Goal: Information Seeking & Learning: Learn about a topic

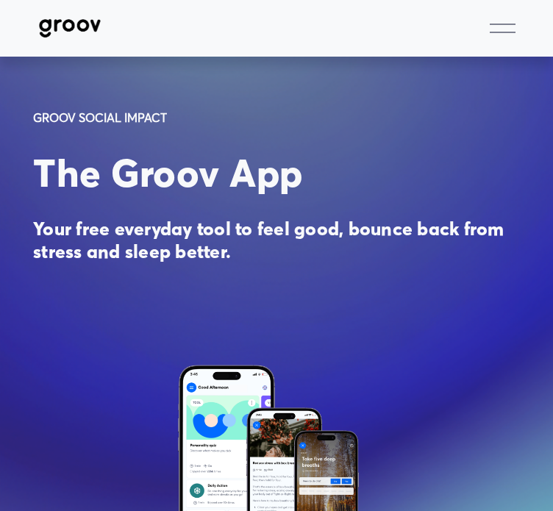
drag, startPoint x: 563, startPoint y: 33, endPoint x: 570, endPoint y: 42, distance: 11.5
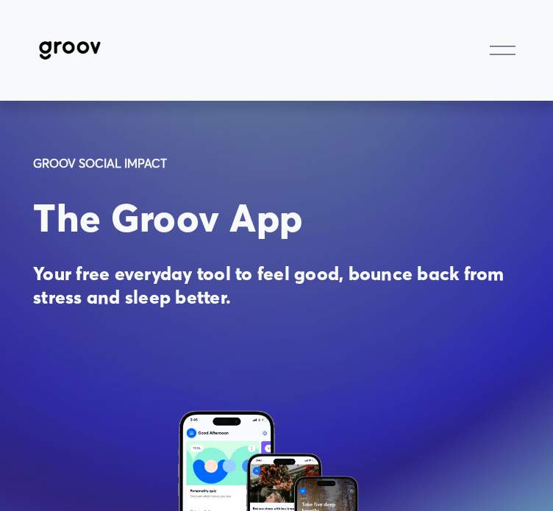
click at [509, 60] on div at bounding box center [503, 51] width 26 height 26
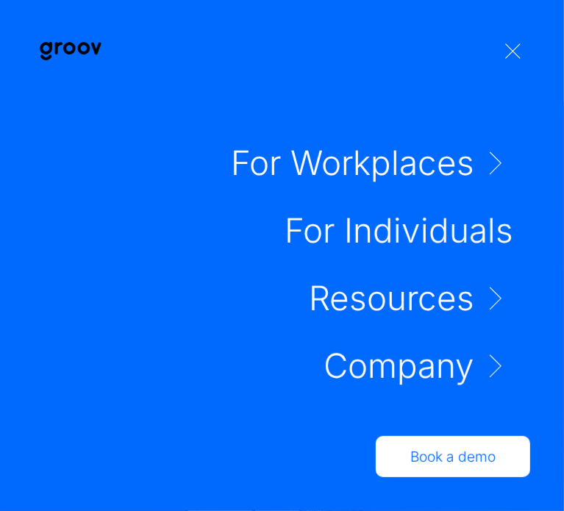
click at [482, 303] on link "Folder: Resources" at bounding box center [411, 299] width 205 height 34
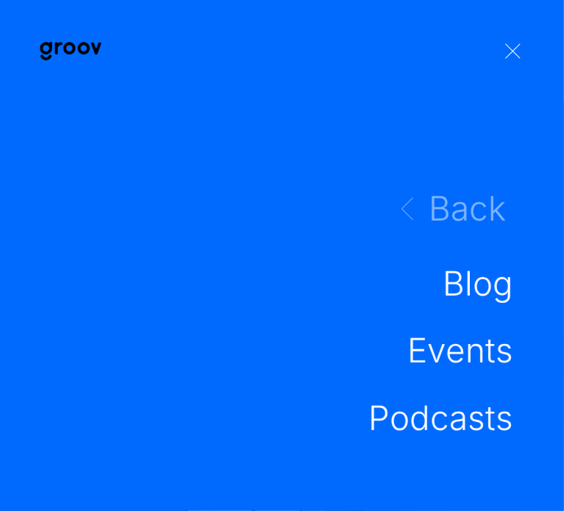
click at [403, 205] on icon at bounding box center [407, 209] width 34 height 34
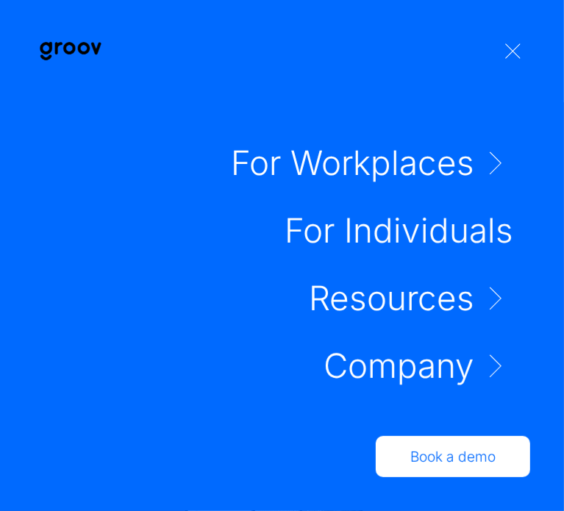
click at [406, 238] on link "For Individuals" at bounding box center [399, 231] width 229 height 34
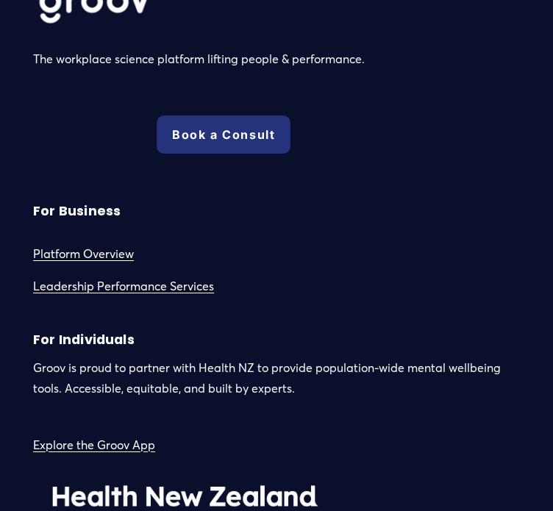
scroll to position [4151, 0]
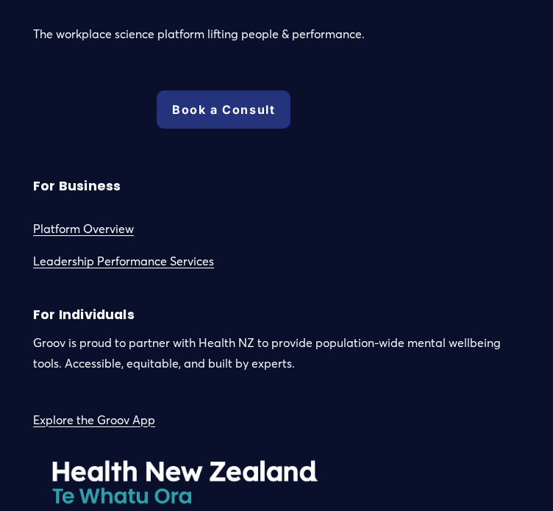
click at [129, 431] on link "Explore the Groov App" at bounding box center [94, 420] width 122 height 21
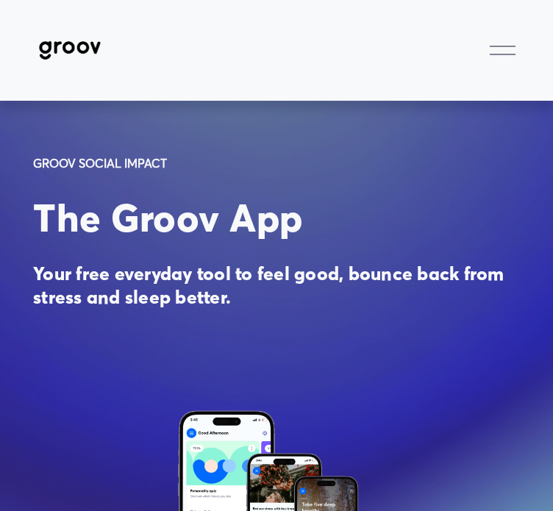
click at [499, 60] on div at bounding box center [503, 51] width 26 height 26
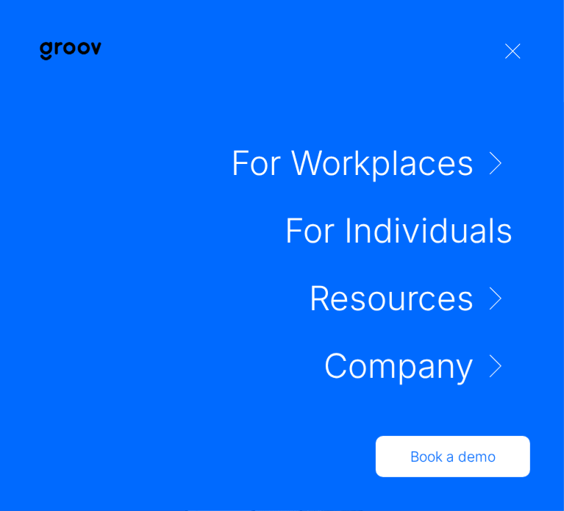
click at [483, 239] on link "For Individuals" at bounding box center [399, 231] width 229 height 34
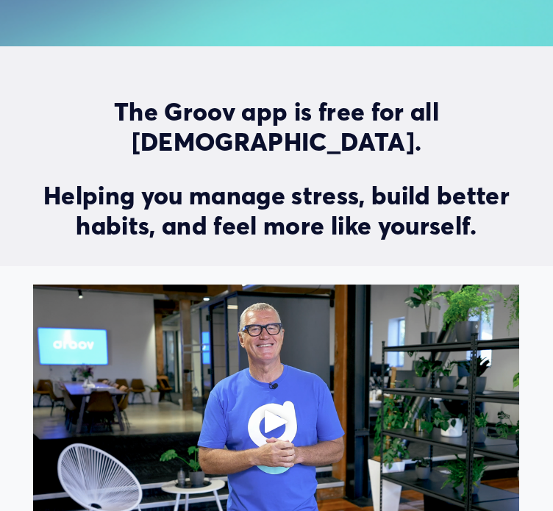
scroll to position [534, 0]
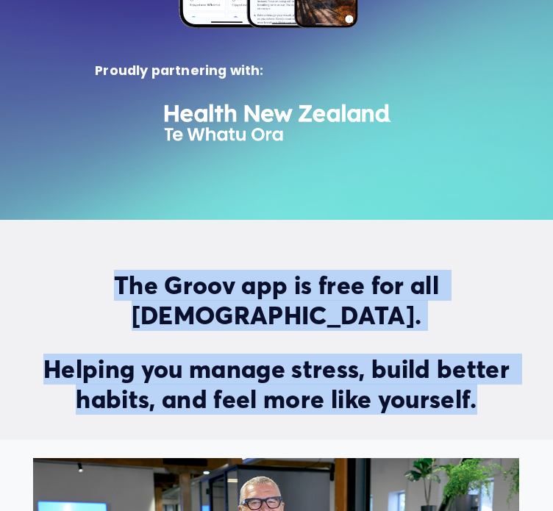
drag, startPoint x: 88, startPoint y: 285, endPoint x: 483, endPoint y: 408, distance: 413.8
click at [483, 408] on div "The Groov app is free for all New Zealanders. Helping you manage stress, build …" at bounding box center [276, 342] width 487 height 143
copy div "The Groov app is free for all New Zealanders. Helping you manage stress, build …"
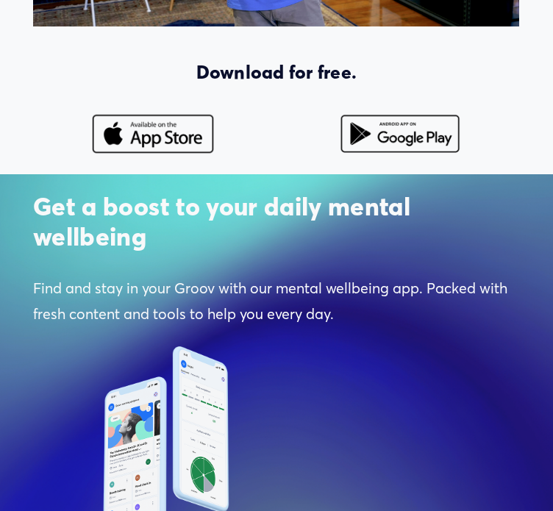
scroll to position [1264, 0]
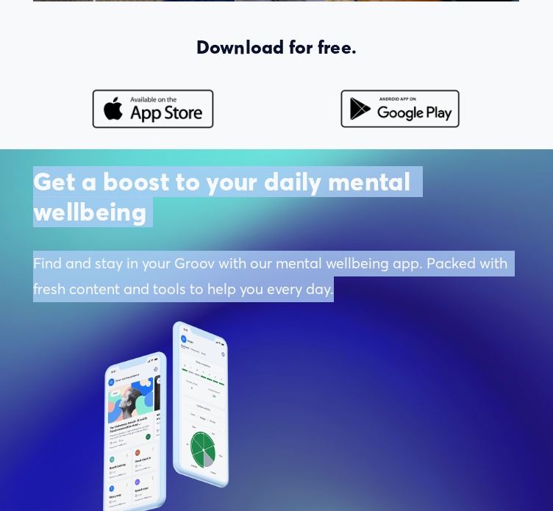
drag, startPoint x: 41, startPoint y: 185, endPoint x: 338, endPoint y: 285, distance: 313.2
click at [338, 285] on div "Get a boost to your daily mental wellbeing Find and stay in your Groov with our…" at bounding box center [276, 234] width 487 height 135
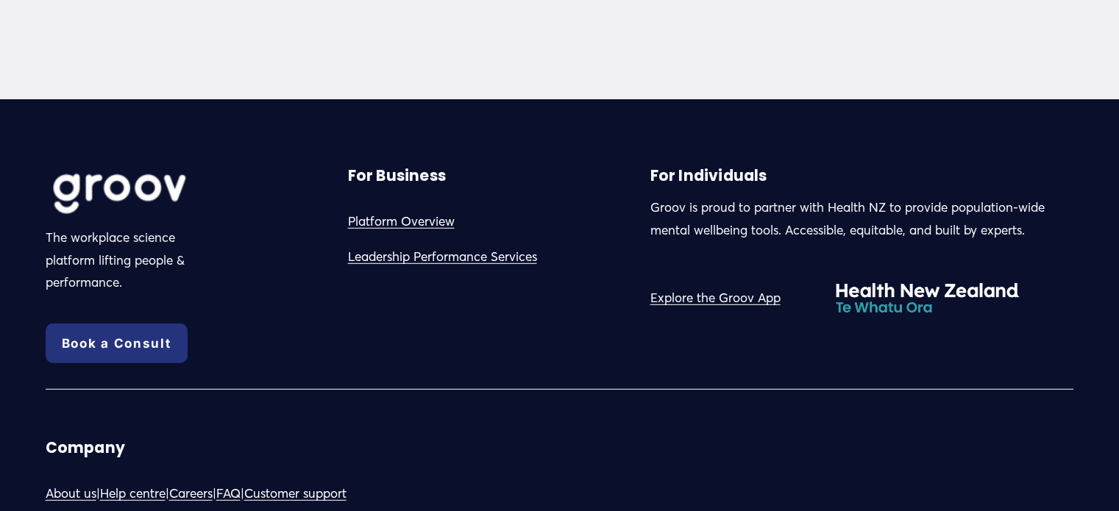
scroll to position [4120, 0]
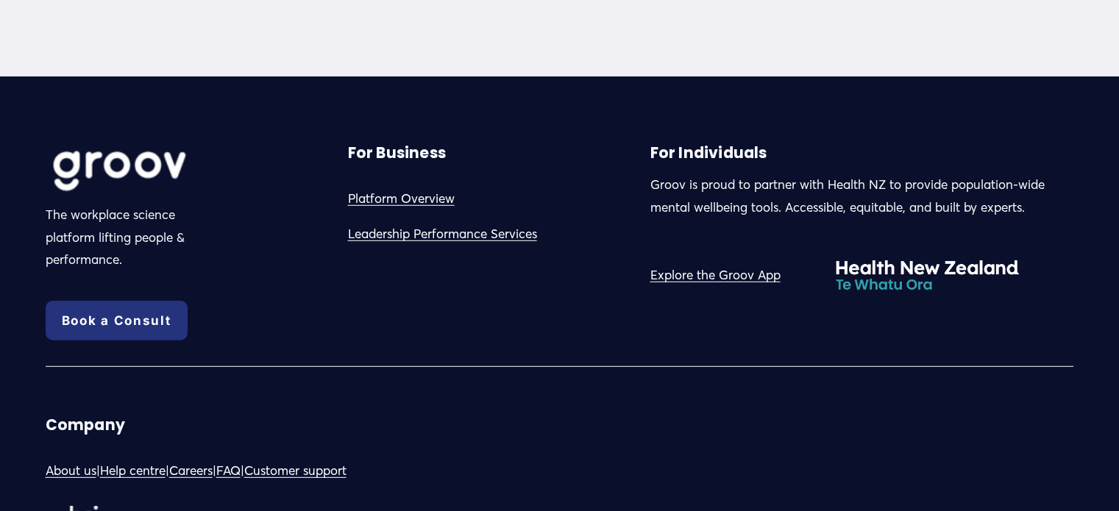
click at [241, 480] on link "FAQ" at bounding box center [228, 471] width 24 height 23
click at [159, 480] on link "Help centre" at bounding box center [132, 471] width 65 height 23
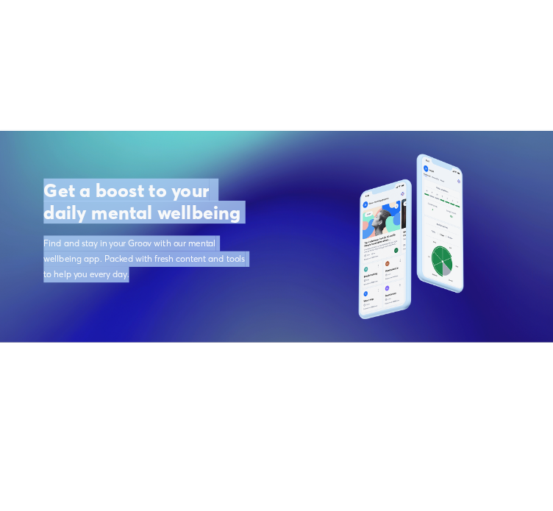
scroll to position [1560, 0]
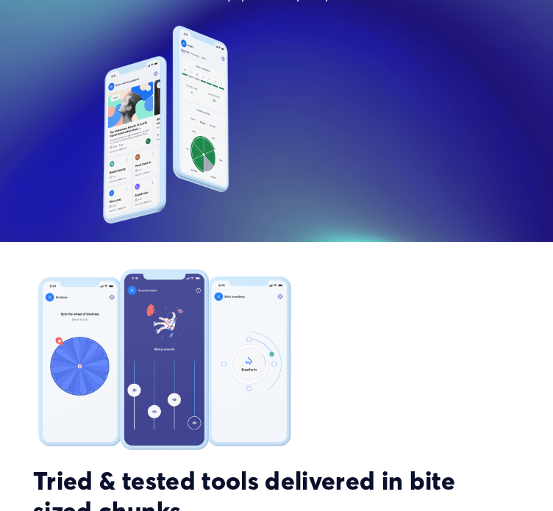
click at [462, 107] on div at bounding box center [276, 125] width 487 height 198
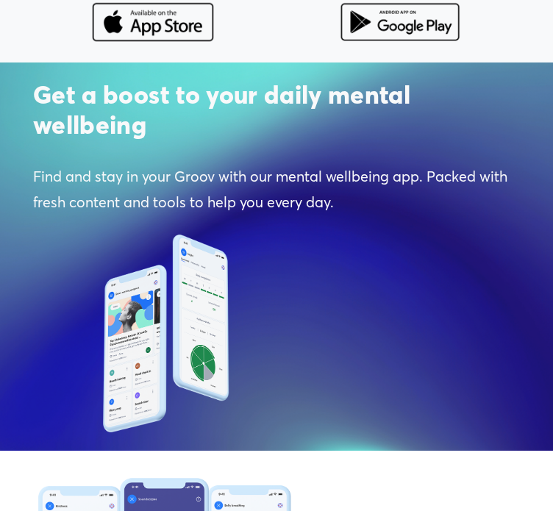
scroll to position [1344, 0]
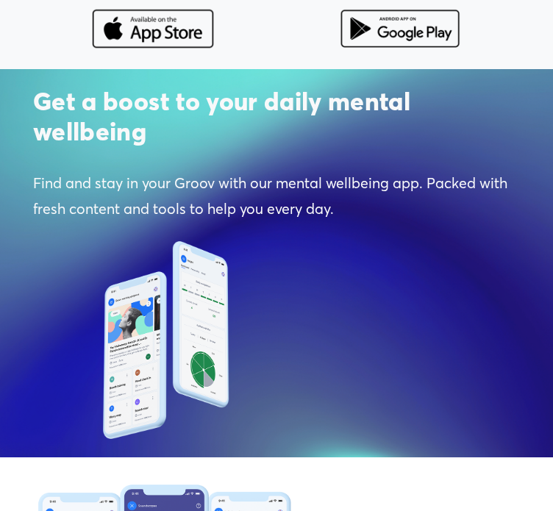
click at [321, 188] on p "Find and stay in your Groov with our mental wellbeing app. Packed with fresh co…" at bounding box center [276, 197] width 487 height 52
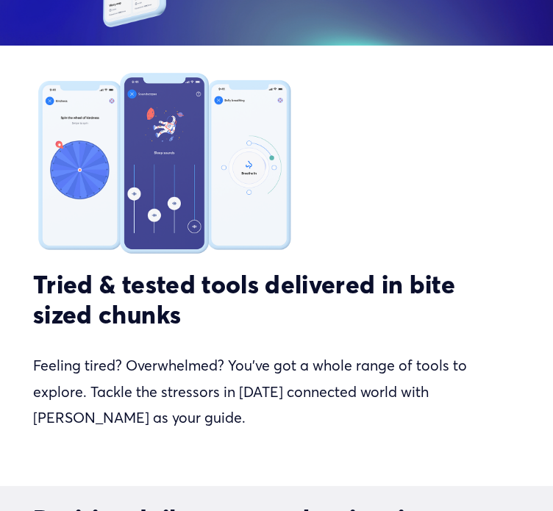
scroll to position [1787, 0]
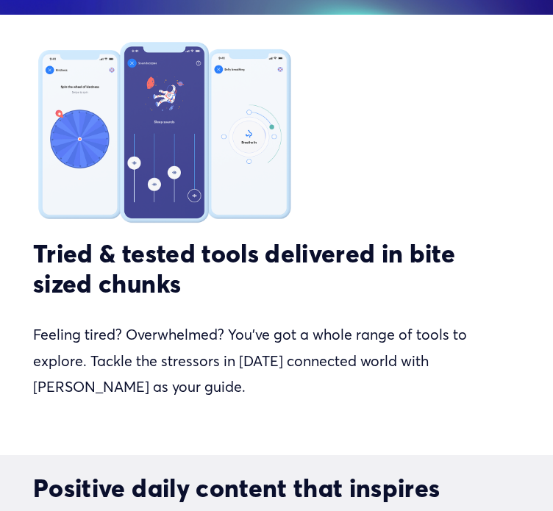
click at [149, 285] on strong "Tried & tested tools delivered in bite sized chunks" at bounding box center [247, 268] width 428 height 61
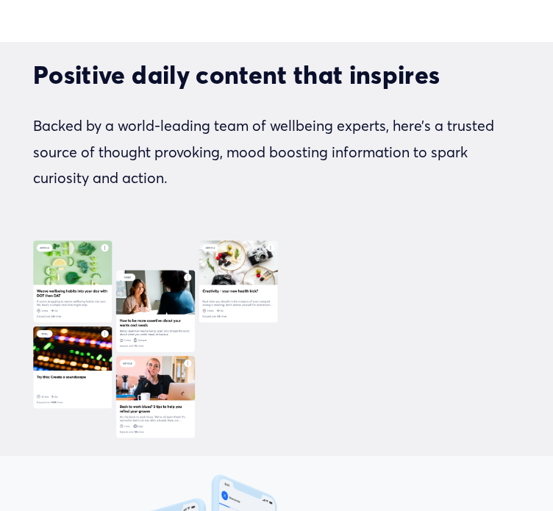
scroll to position [2188, 0]
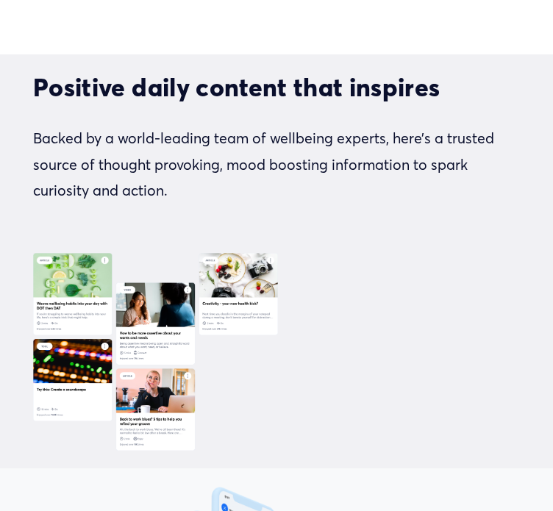
click at [234, 245] on div "Positive daily content that inspires Backed by a world-leading team of wellbein…" at bounding box center [276, 159] width 487 height 172
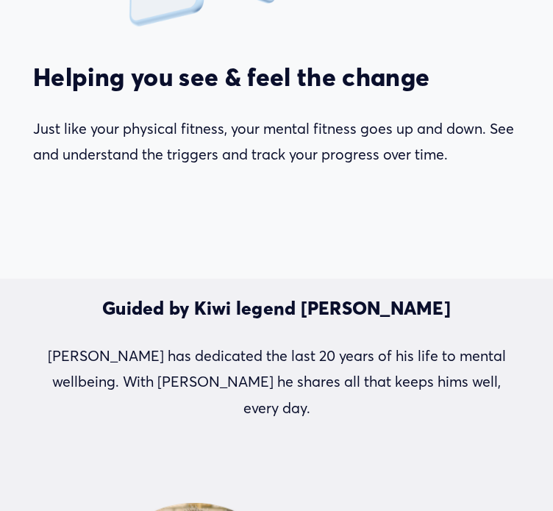
scroll to position [2889, 0]
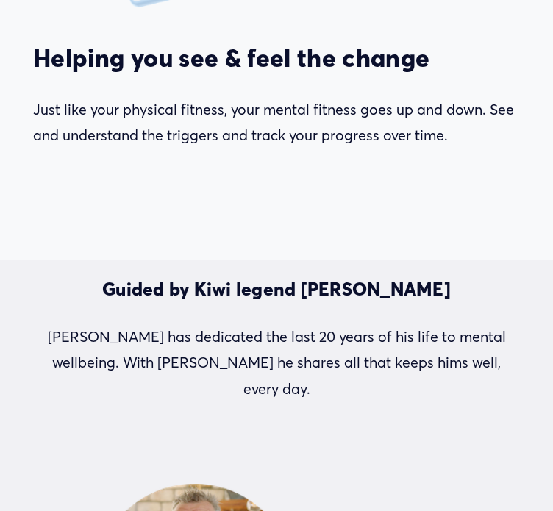
drag, startPoint x: 347, startPoint y: 160, endPoint x: 486, endPoint y: 230, distance: 155.3
click at [347, 160] on div "Helping you see & feel the change Just like your physical fitness, your mental …" at bounding box center [276, 142] width 487 height 198
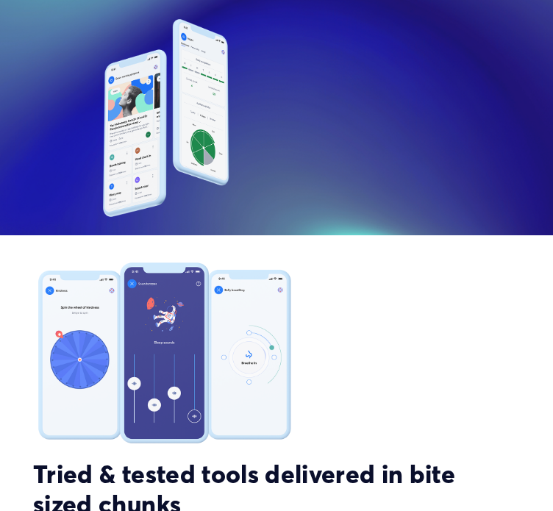
scroll to position [0, 0]
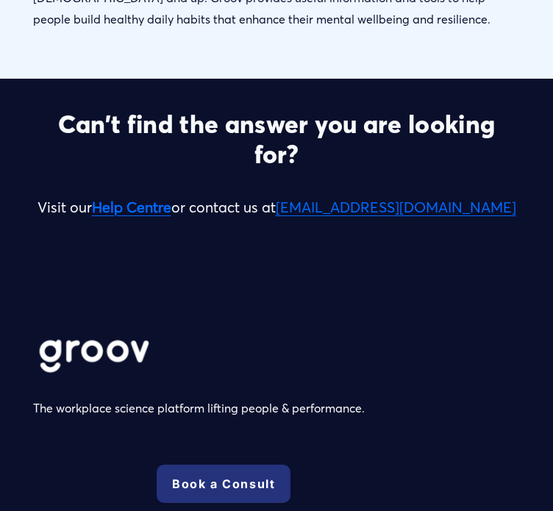
scroll to position [2433, 0]
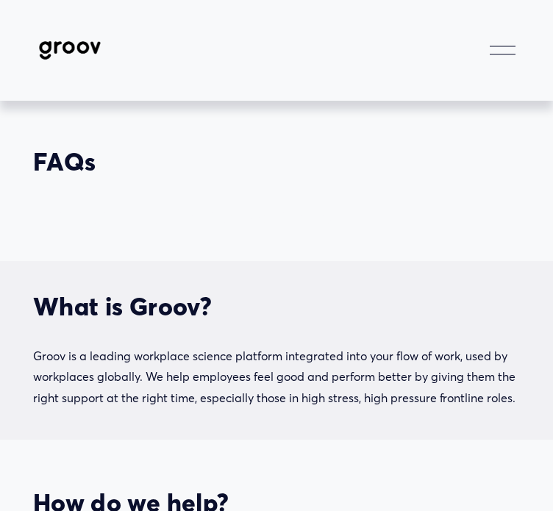
click at [100, 48] on img at bounding box center [70, 50] width 74 height 35
